Goal: Information Seeking & Learning: Learn about a topic

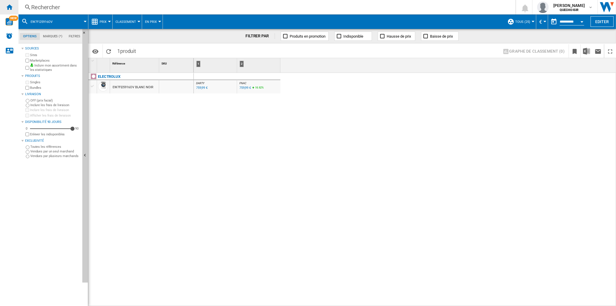
click at [10, 9] on ng-md-icon "Accueil" at bounding box center [9, 6] width 7 height 7
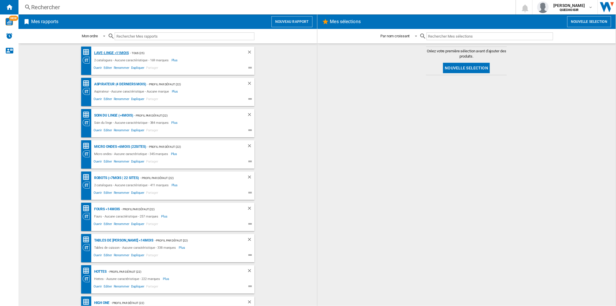
click at [109, 52] on div "Lave-linge <11mois" at bounding box center [111, 52] width 36 height 7
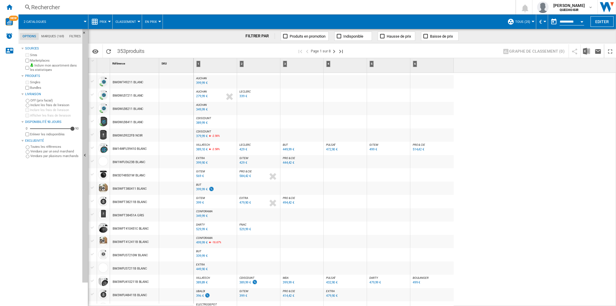
scroll to position [393, 0]
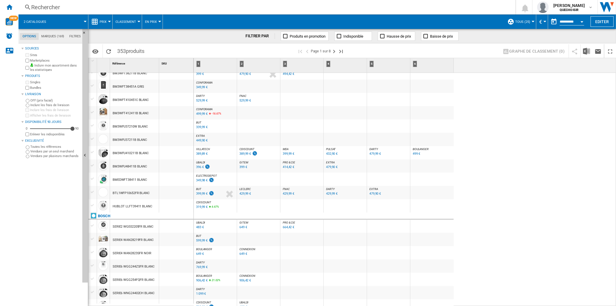
click at [373, 148] on span "DARTY" at bounding box center [373, 148] width 9 height 3
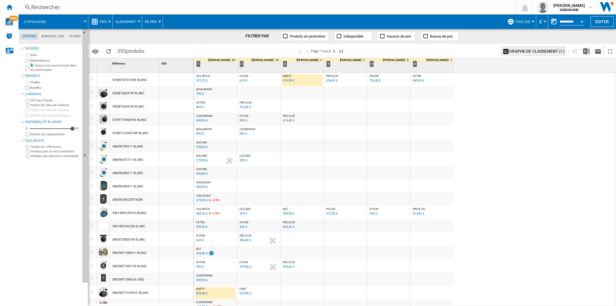
scroll to position [104, 0]
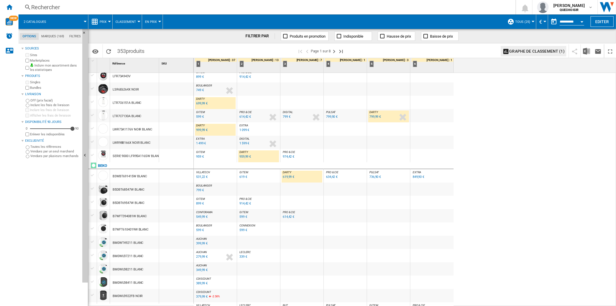
click at [210, 186] on span "BOULANGER" at bounding box center [204, 185] width 16 height 3
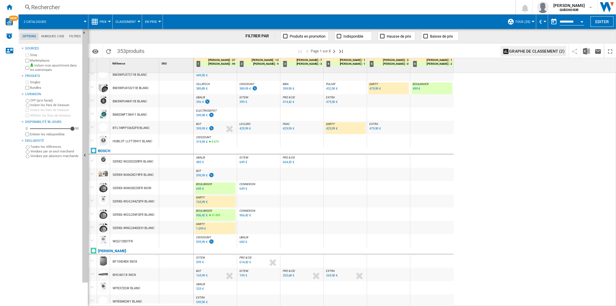
scroll to position [0, 0]
click at [333, 53] on ng-md-icon "Page suivante" at bounding box center [334, 51] width 7 height 7
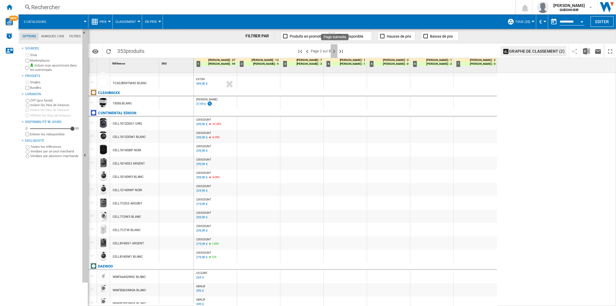
click at [334, 53] on ng-md-icon "Page suivante" at bounding box center [334, 51] width 7 height 7
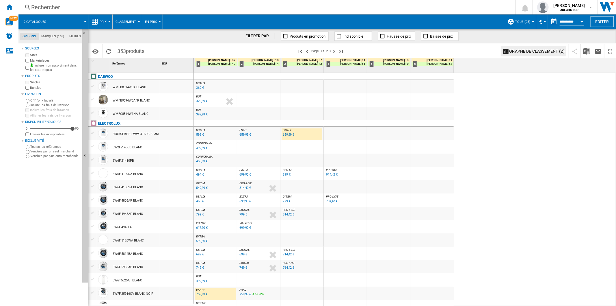
click at [110, 122] on div "ELECTROLUX" at bounding box center [109, 123] width 23 height 7
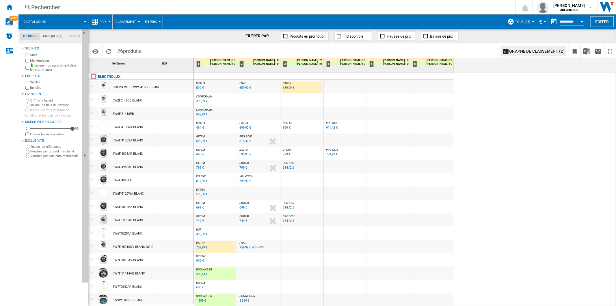
click at [287, 88] on div "659,99 €" at bounding box center [289, 88] width 12 height 4
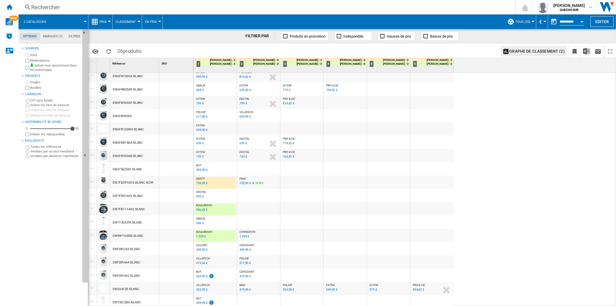
scroll to position [119, 0]
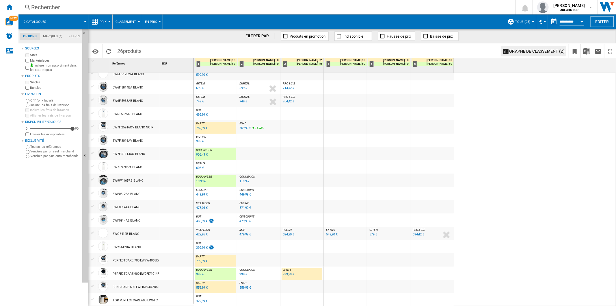
click at [201, 155] on div "906,43 €" at bounding box center [202, 155] width 12 height 4
click at [287, 274] on div "999,99 €" at bounding box center [289, 274] width 12 height 4
